Goal: Find contact information: Find contact information

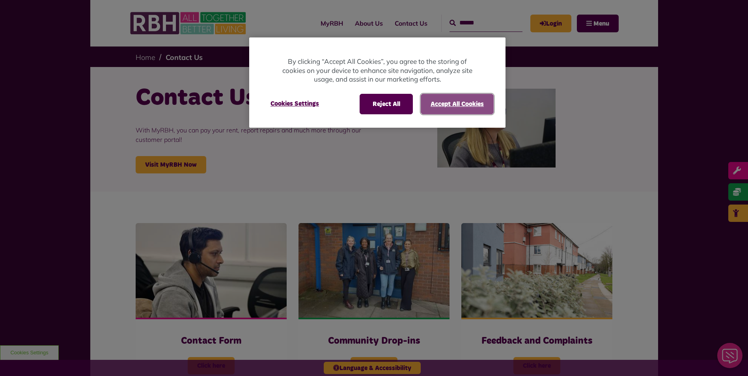
click at [437, 101] on button "Accept All Cookies" at bounding box center [457, 104] width 73 height 21
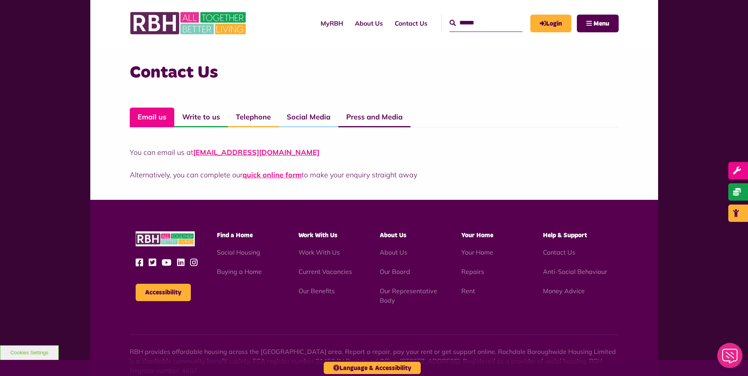
scroll to position [602, 0]
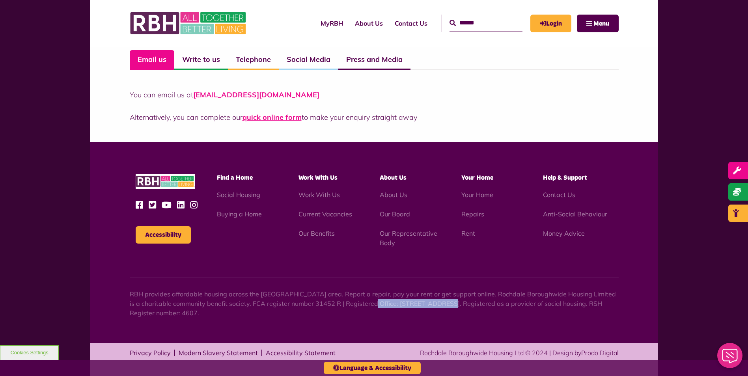
drag, startPoint x: 353, startPoint y: 304, endPoint x: 426, endPoint y: 304, distance: 72.2
click at [426, 304] on p "RBH provides affordable housing across the [GEOGRAPHIC_DATA] area. Report a rep…" at bounding box center [374, 304] width 489 height 28
copy p "[GEOGRAPHIC_DATA]"
drag, startPoint x: 430, startPoint y: 304, endPoint x: 466, endPoint y: 307, distance: 36.0
click at [466, 307] on p "RBH provides affordable housing across the [GEOGRAPHIC_DATA] area. Report a rep…" at bounding box center [374, 304] width 489 height 28
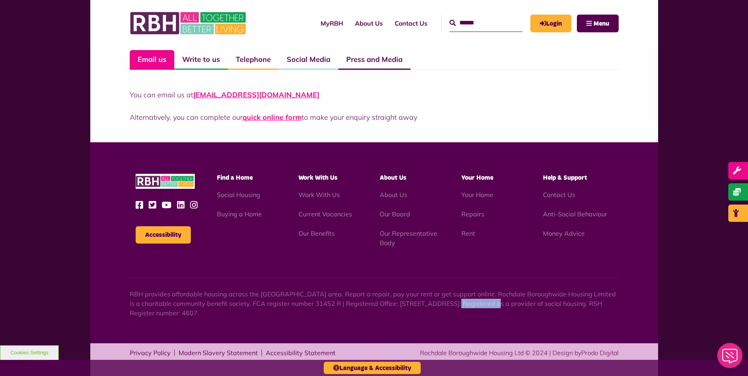
copy p "[GEOGRAPHIC_DATA]"
drag, startPoint x: 471, startPoint y: 303, endPoint x: 496, endPoint y: 303, distance: 24.9
click at [496, 303] on p "RBH provides affordable housing across the [GEOGRAPHIC_DATA] area. Report a rep…" at bounding box center [374, 304] width 489 height 28
copy p "Rochdale"
drag, startPoint x: 501, startPoint y: 304, endPoint x: 528, endPoint y: 304, distance: 27.2
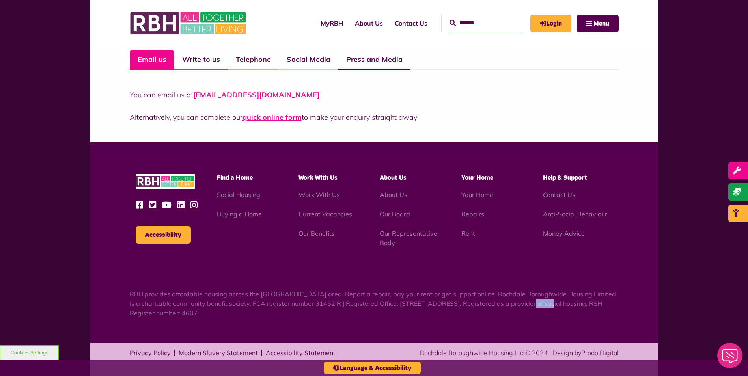
click at [528, 304] on p "RBH provides affordable housing across the [GEOGRAPHIC_DATA] area. Report a rep…" at bounding box center [374, 304] width 489 height 28
drag, startPoint x: 531, startPoint y: 303, endPoint x: 502, endPoint y: 303, distance: 28.8
click at [502, 303] on p "RBH provides affordable housing across the [GEOGRAPHIC_DATA] area. Report a rep…" at bounding box center [374, 304] width 489 height 28
copy p "OL16 2UP."
